Goal: Task Accomplishment & Management: Manage account settings

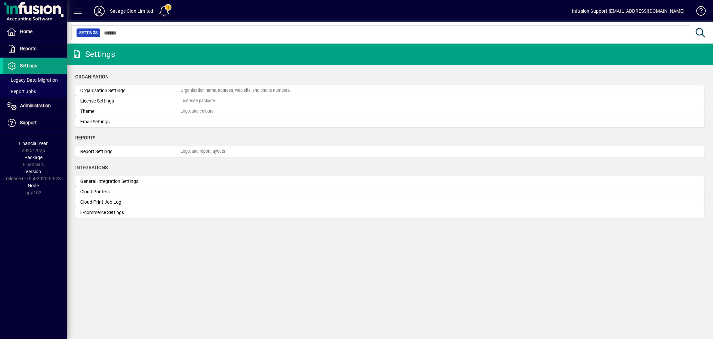
click at [166, 10] on span at bounding box center [164, 11] width 16 height 16
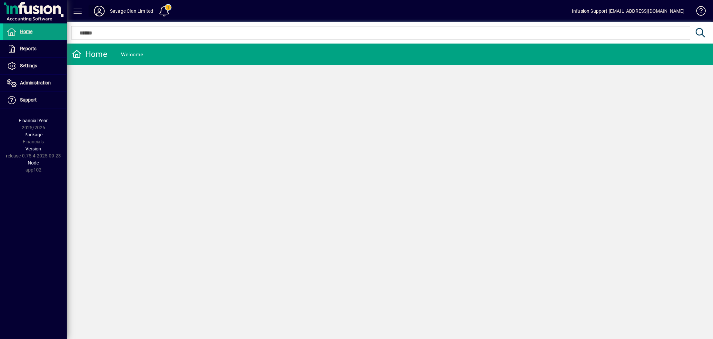
click at [105, 10] on icon at bounding box center [99, 11] width 13 height 11
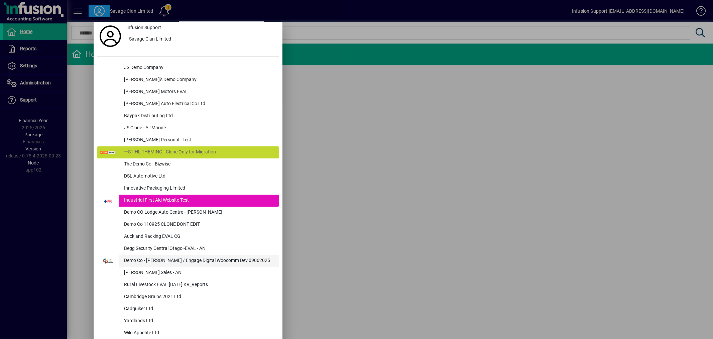
scroll to position [4, 0]
click at [185, 257] on div "Demo Co - [PERSON_NAME] / Engage Digital Woocomm Dev 09062025" at bounding box center [199, 260] width 161 height 12
